Goal: Find contact information: Find contact information

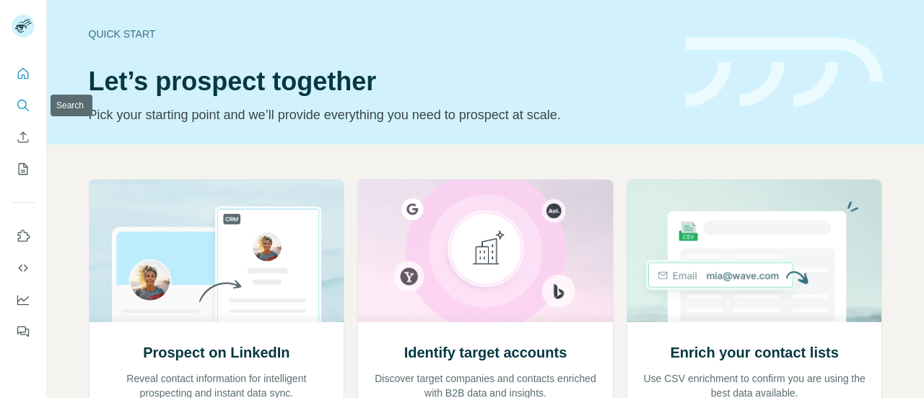
click at [25, 103] on icon "Search" at bounding box center [23, 105] width 14 height 14
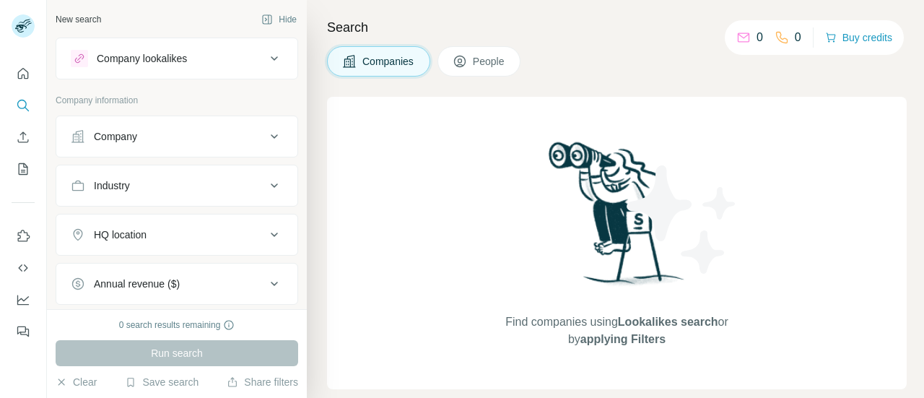
click at [95, 134] on div "Company" at bounding box center [115, 136] width 43 height 14
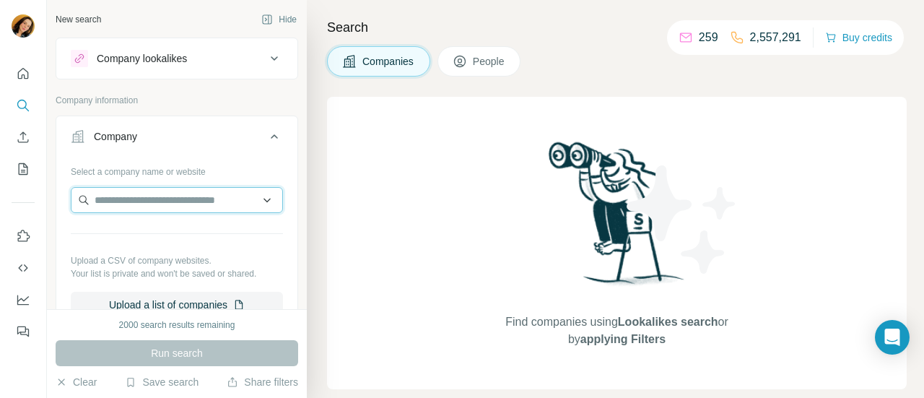
click at [194, 191] on input "text" at bounding box center [177, 200] width 212 height 26
paste input "**********"
type input "**********"
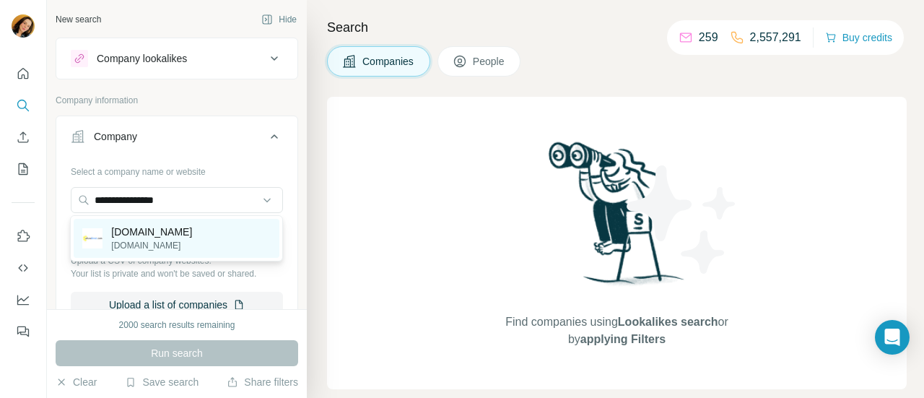
click at [144, 248] on p "[DOMAIN_NAME]" at bounding box center [151, 245] width 81 height 13
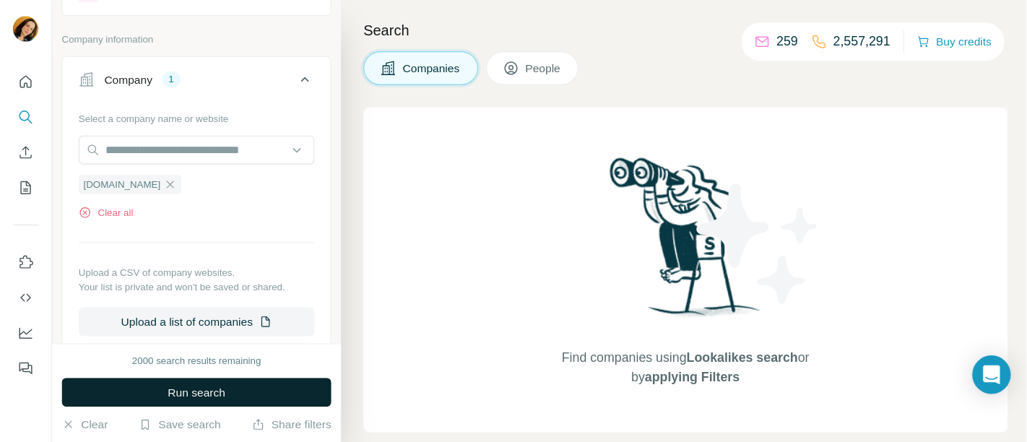
scroll to position [68, 0]
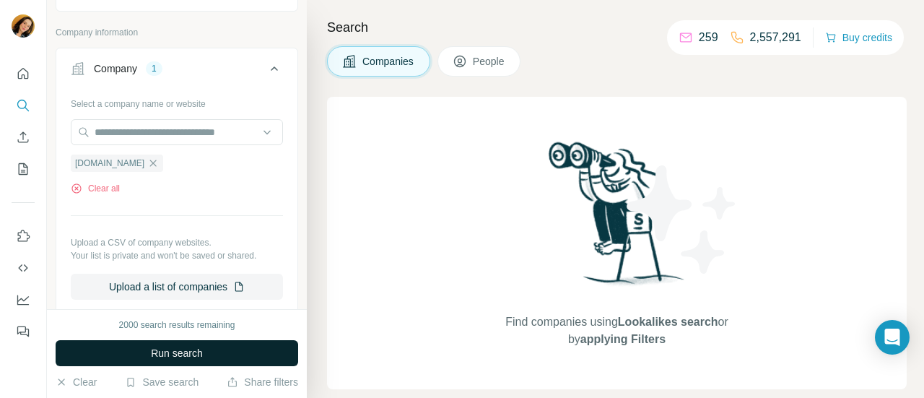
click at [167, 362] on button "Run search" at bounding box center [177, 353] width 243 height 26
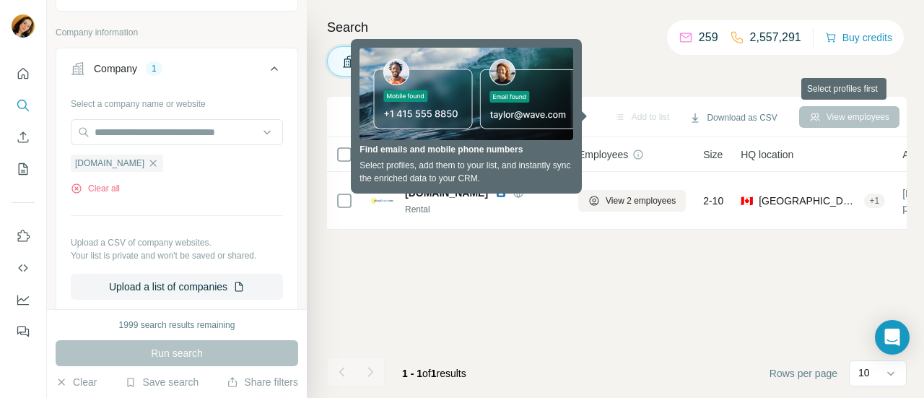
click at [836, 122] on div "View employees" at bounding box center [849, 117] width 100 height 22
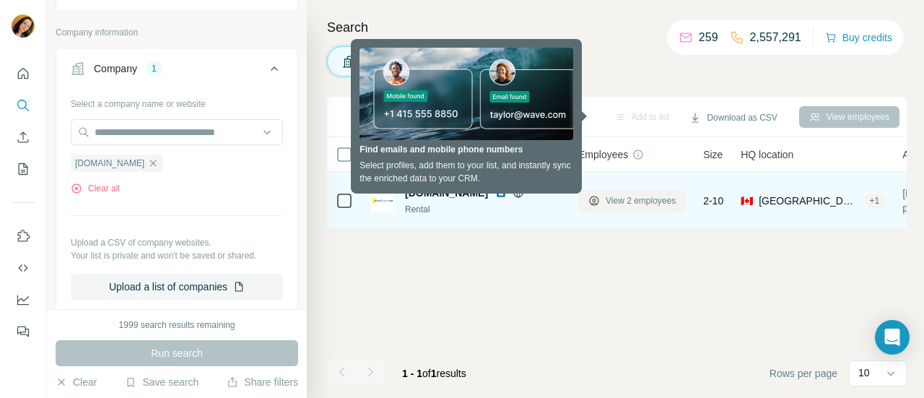
click at [614, 194] on span "View 2 employees" at bounding box center [641, 200] width 70 height 13
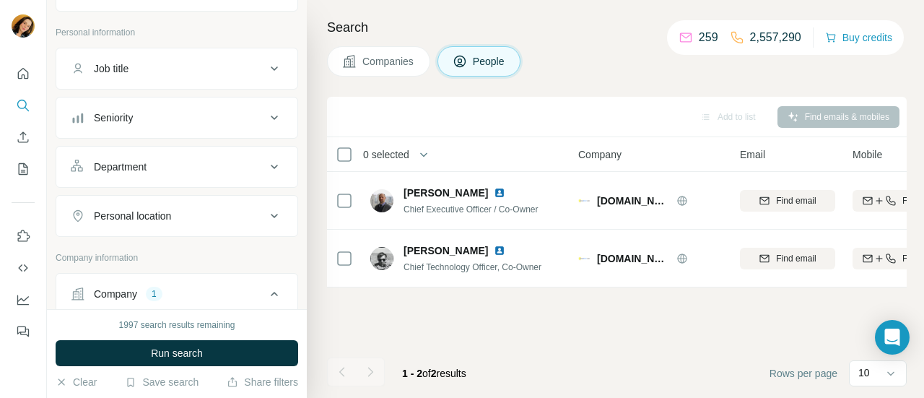
click at [848, 117] on div "Find emails & mobiles" at bounding box center [839, 117] width 122 height 22
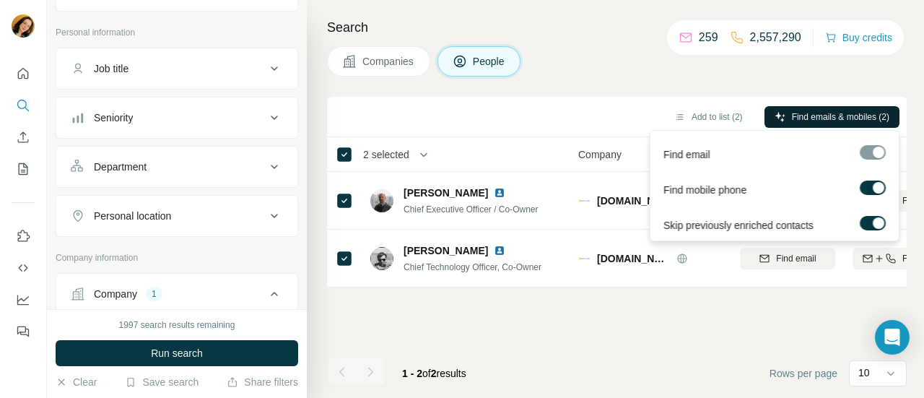
click at [807, 113] on span "Find emails & mobiles (2)" at bounding box center [840, 116] width 97 height 13
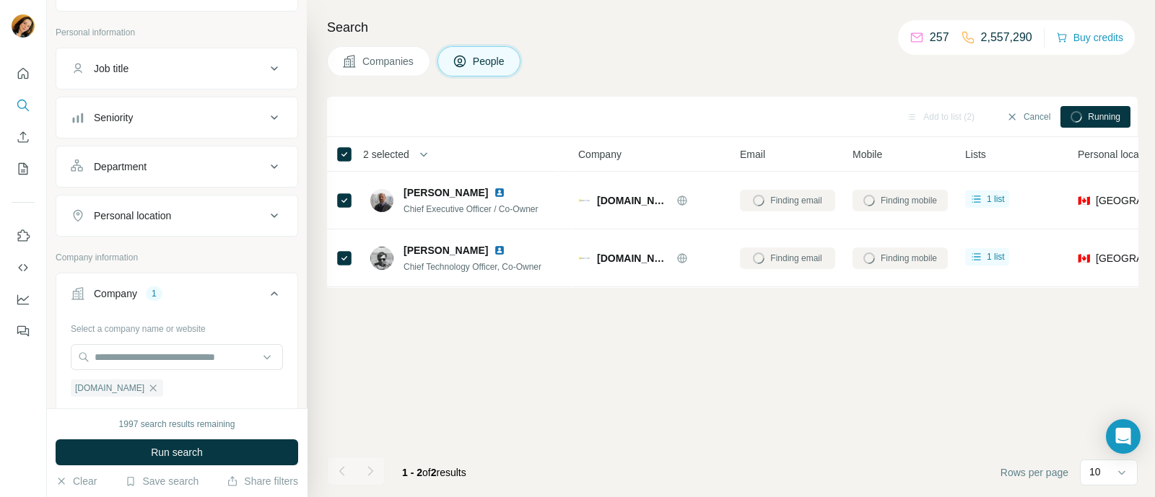
scroll to position [68, 0]
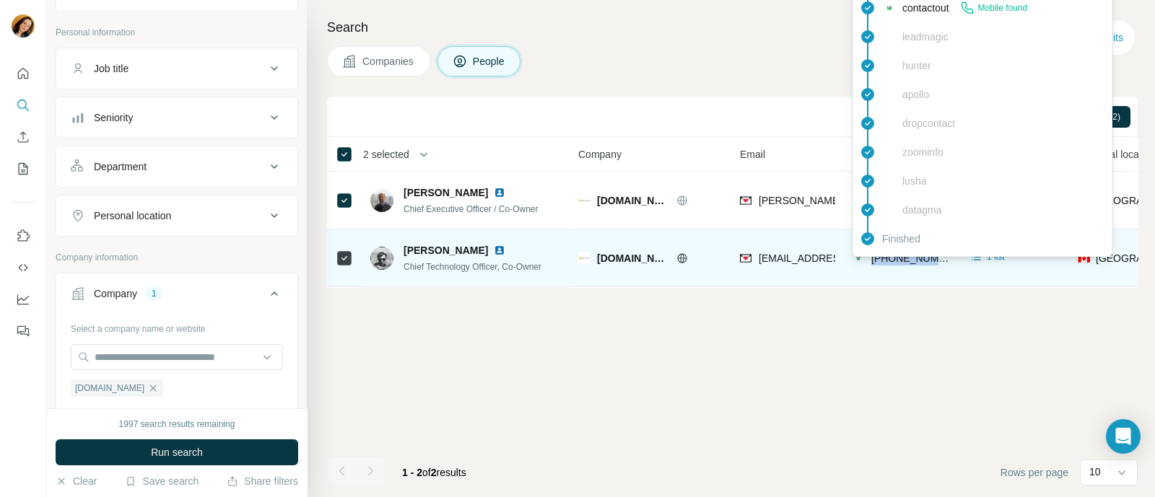
drag, startPoint x: 946, startPoint y: 257, endPoint x: 871, endPoint y: 257, distance: 74.4
click at [871, 257] on div "[PHONE_NUMBER]" at bounding box center [900, 258] width 95 height 40
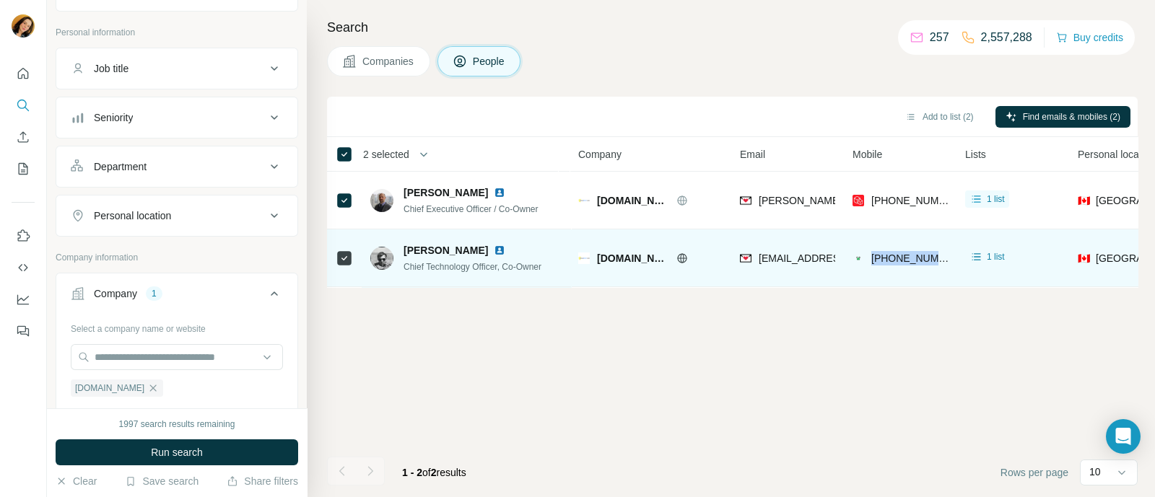
copy span "[PHONE_NUMBER]"
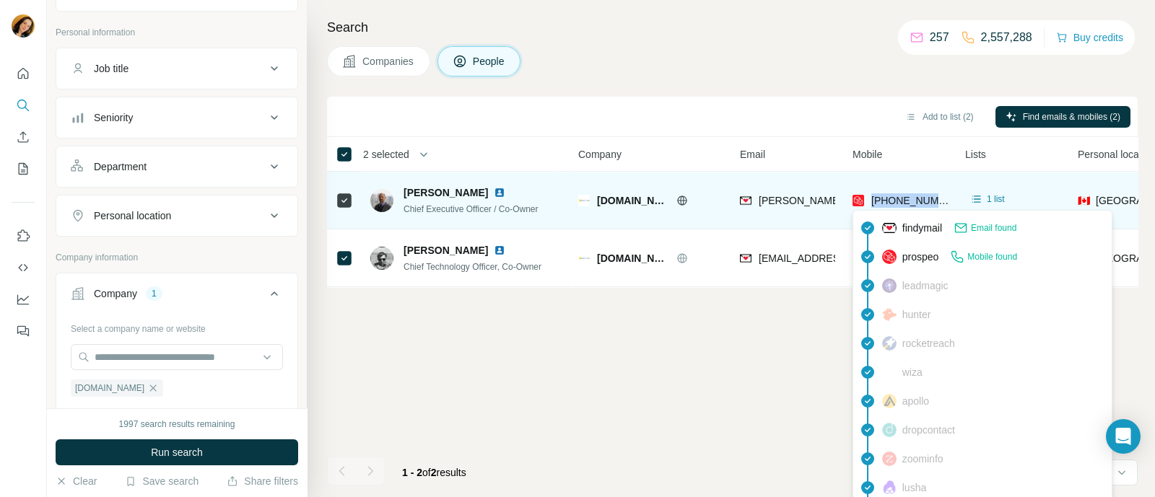
drag, startPoint x: 944, startPoint y: 204, endPoint x: 871, endPoint y: 204, distance: 72.9
click at [871, 204] on div "[PHONE_NUMBER]" at bounding box center [900, 200] width 95 height 40
copy span "[PHONE_NUMBER]"
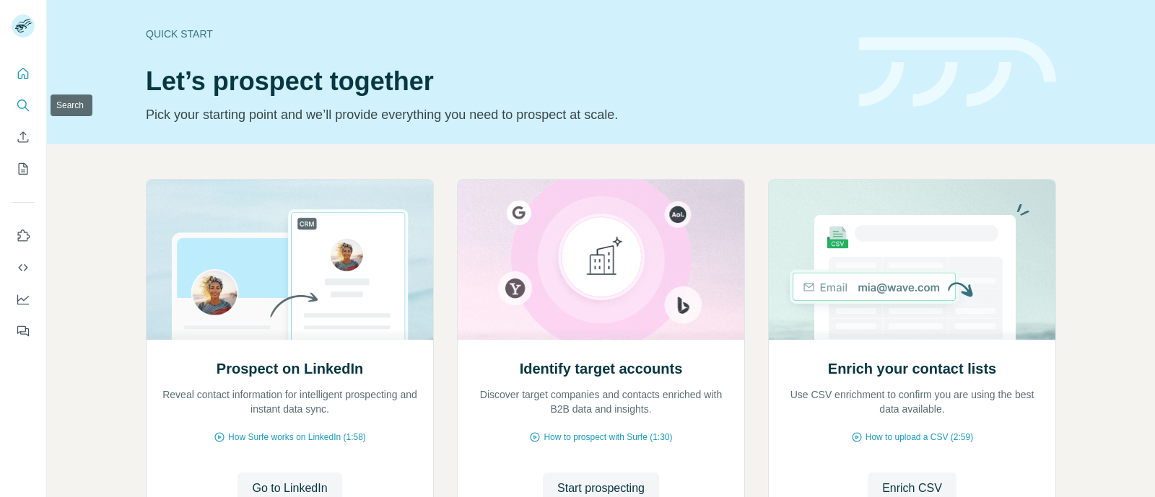
click at [23, 104] on icon "Search" at bounding box center [23, 105] width 14 height 14
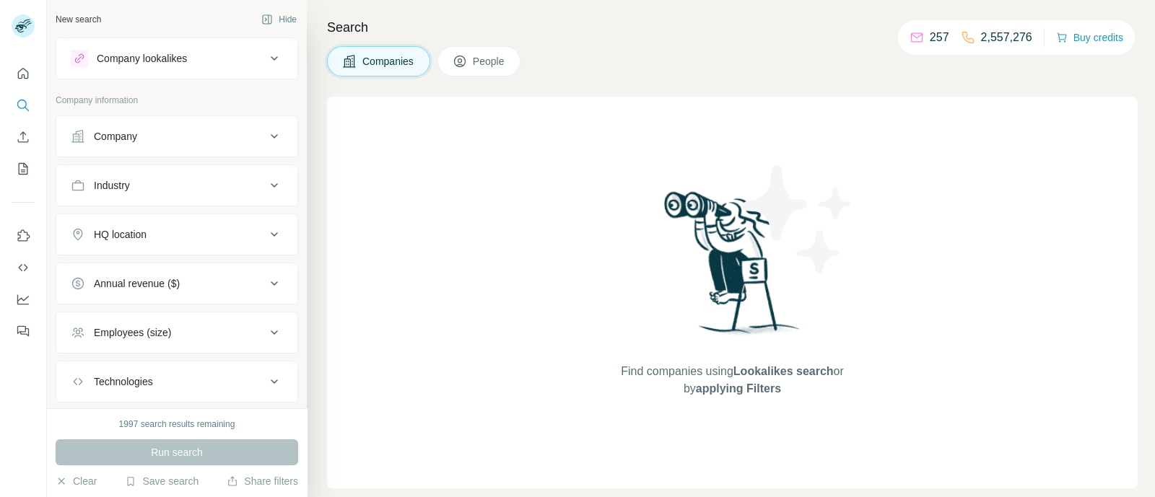
click at [182, 150] on button "Company" at bounding box center [176, 136] width 241 height 35
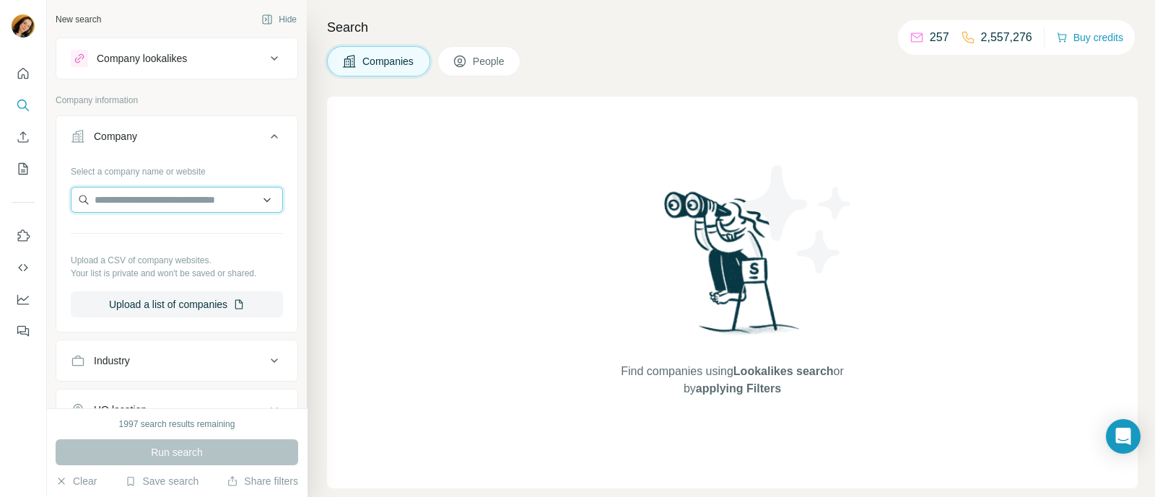
click at [175, 200] on input "text" at bounding box center [177, 200] width 212 height 26
paste input "**********"
type input "**********"
click at [188, 227] on div "Type to search" at bounding box center [176, 233] width 205 height 29
click at [195, 197] on input "text" at bounding box center [177, 200] width 212 height 26
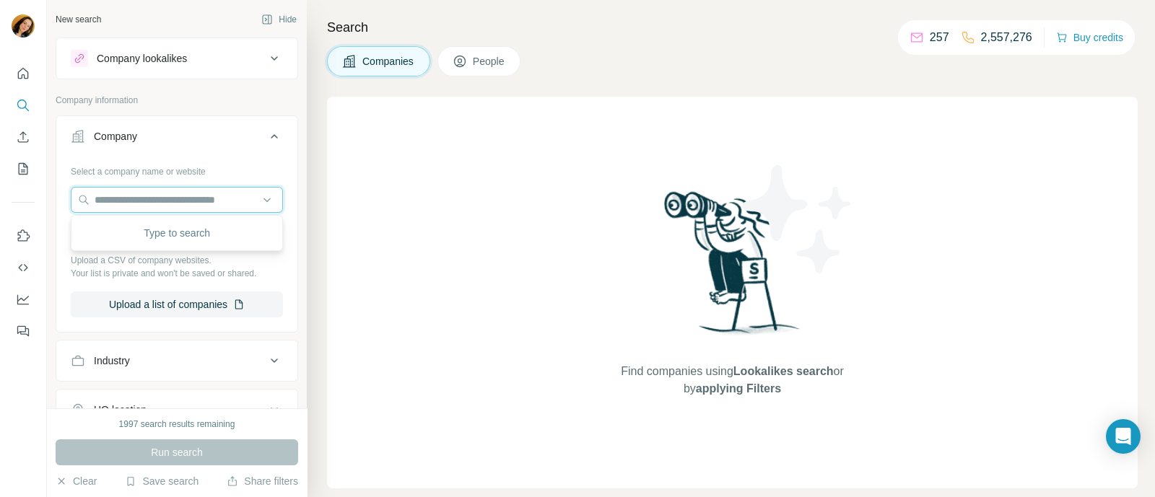
paste input "**********"
type input "**********"
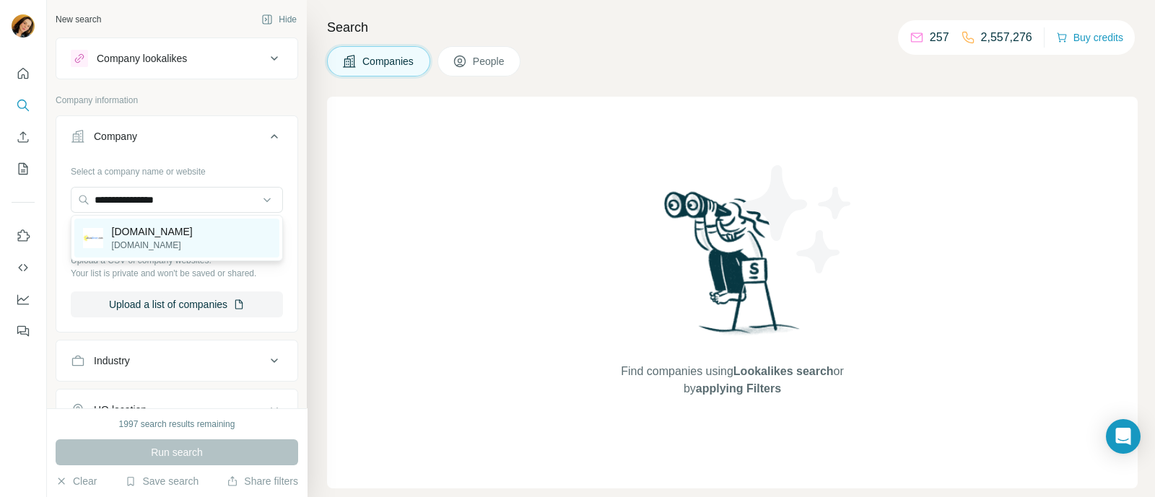
click at [189, 235] on div "[DOMAIN_NAME] [DOMAIN_NAME]" at bounding box center [176, 238] width 205 height 39
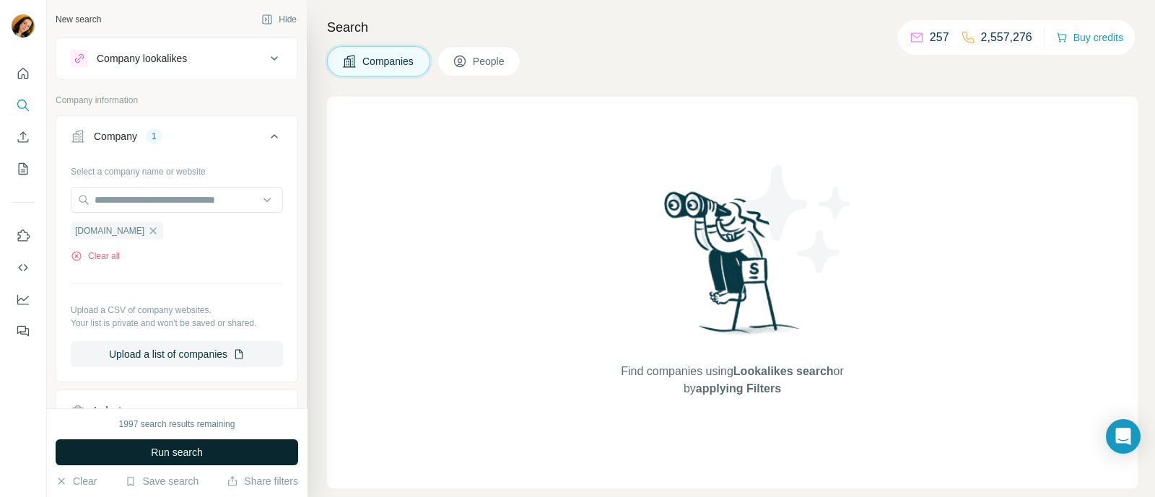
click at [170, 442] on button "Run search" at bounding box center [177, 453] width 243 height 26
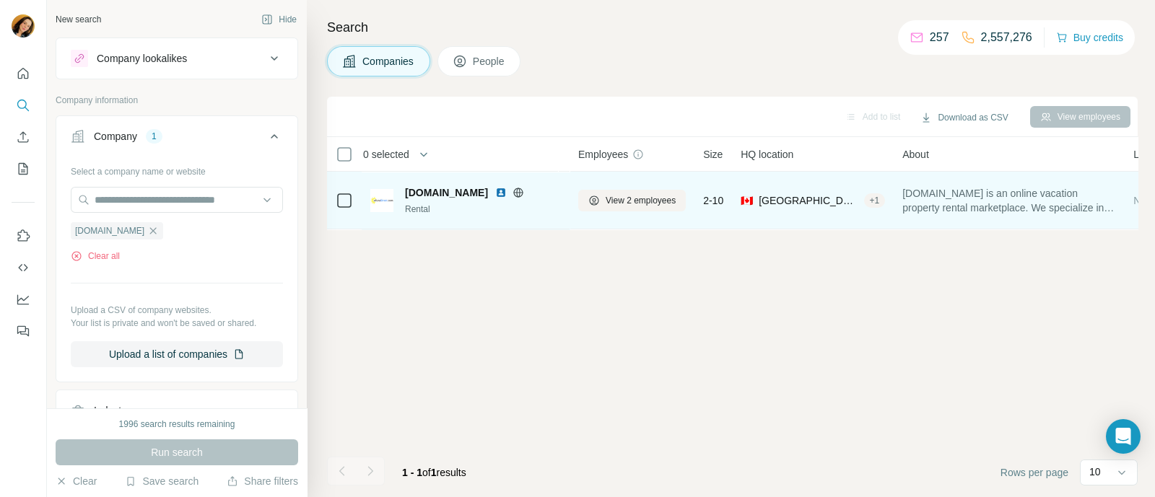
click at [331, 201] on td at bounding box center [344, 201] width 35 height 58
click at [627, 202] on span "View 2 employees" at bounding box center [641, 200] width 70 height 13
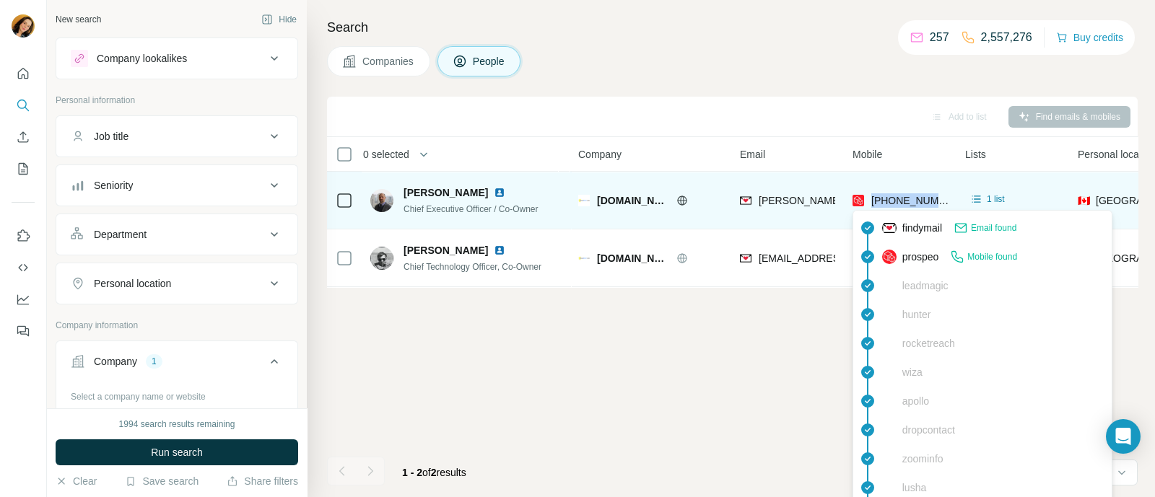
drag, startPoint x: 946, startPoint y: 197, endPoint x: 872, endPoint y: 204, distance: 74.0
click at [872, 204] on div "[PHONE_NUMBER]" at bounding box center [900, 200] width 95 height 40
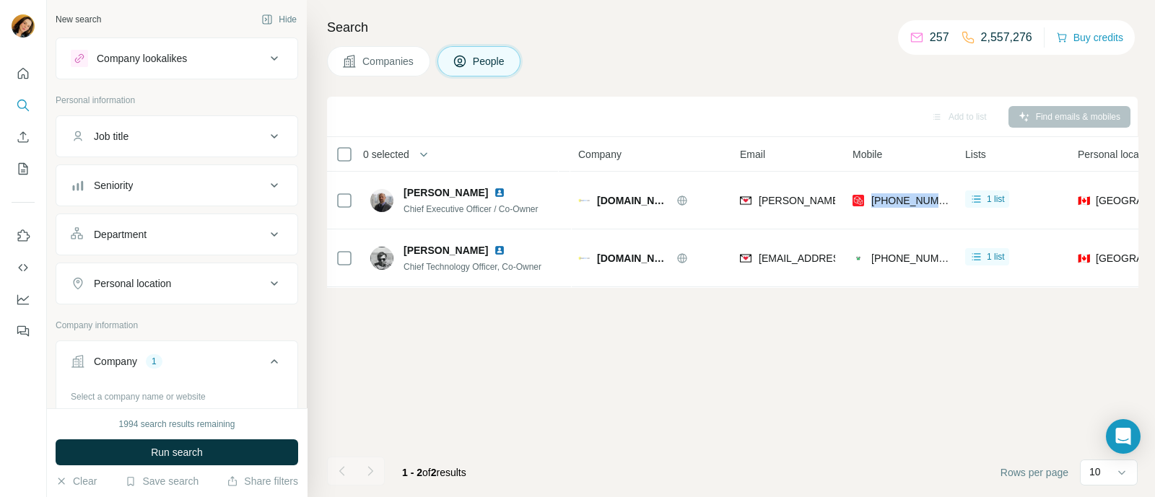
copy span "[PHONE_NUMBER]"
